Goal: Task Accomplishment & Management: Manage account settings

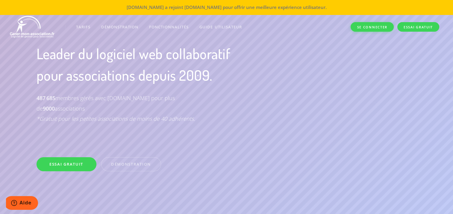
click at [371, 26] on link "Se connecter" at bounding box center [371, 27] width 43 height 10
click at [367, 27] on link "Se connecter" at bounding box center [371, 27] width 43 height 10
click at [368, 25] on link "Se connecter" at bounding box center [371, 27] width 43 height 10
